Goal: Task Accomplishment & Management: Manage account settings

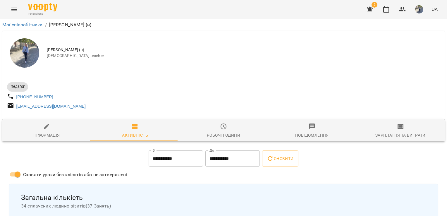
click at [372, 188] on div "Загальна кількість 34 сплачених людино-візитів ( 37 Занять ) 2220 хв. Триваліст…" at bounding box center [223, 220] width 428 height 72
click at [14, 10] on icon "Menu" at bounding box center [14, 9] width 7 height 7
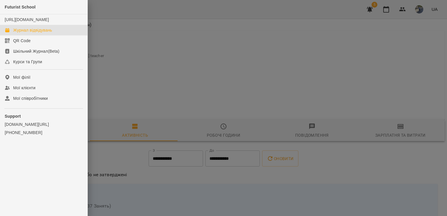
click at [49, 33] on div "Журнал відвідувань" at bounding box center [32, 30] width 39 height 6
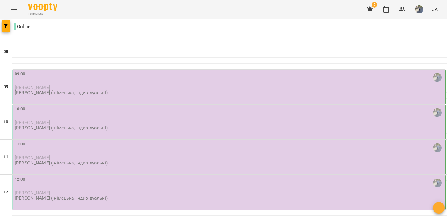
click at [102, 94] on p "[PERSON_NAME] ( німецька, індивідуальні)" at bounding box center [61, 92] width 93 height 5
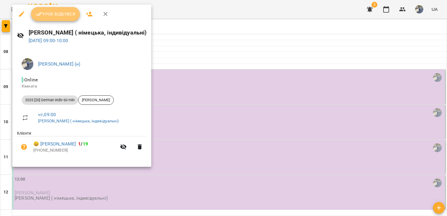
click at [63, 15] on span "Урок відбувся" at bounding box center [56, 14] width 40 height 7
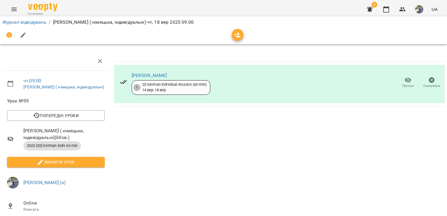
click at [363, 172] on div "[PERSON_NAME] 5 20 German individual lessons (60 min) [DATE] - [DATE] Прогул Ск…" at bounding box center [279, 155] width 335 height 213
click at [15, 6] on icon "Menu" at bounding box center [14, 9] width 7 height 7
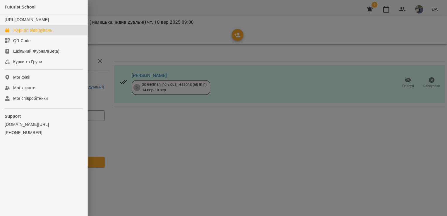
click at [50, 33] on div "Журнал відвідувань" at bounding box center [32, 30] width 39 height 6
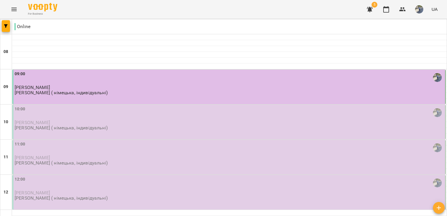
scroll to position [99, 0]
click at [418, 10] on img "button" at bounding box center [419, 9] width 8 height 8
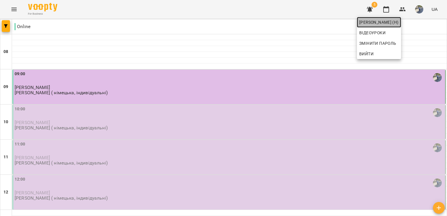
click at [398, 22] on span "[PERSON_NAME] (н)" at bounding box center [378, 22] width 39 height 7
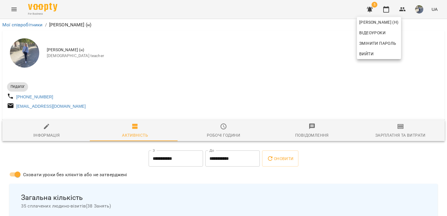
click at [345, 117] on div at bounding box center [223, 108] width 447 height 216
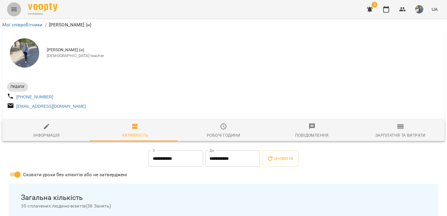
click at [14, 10] on icon "Menu" at bounding box center [14, 9] width 7 height 7
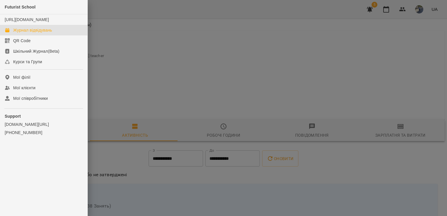
click at [26, 33] on div "Журнал відвідувань" at bounding box center [32, 30] width 39 height 6
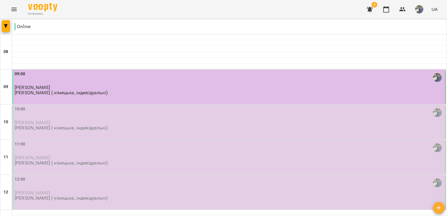
scroll to position [54, 0]
